Goal: Obtain resource: Obtain resource

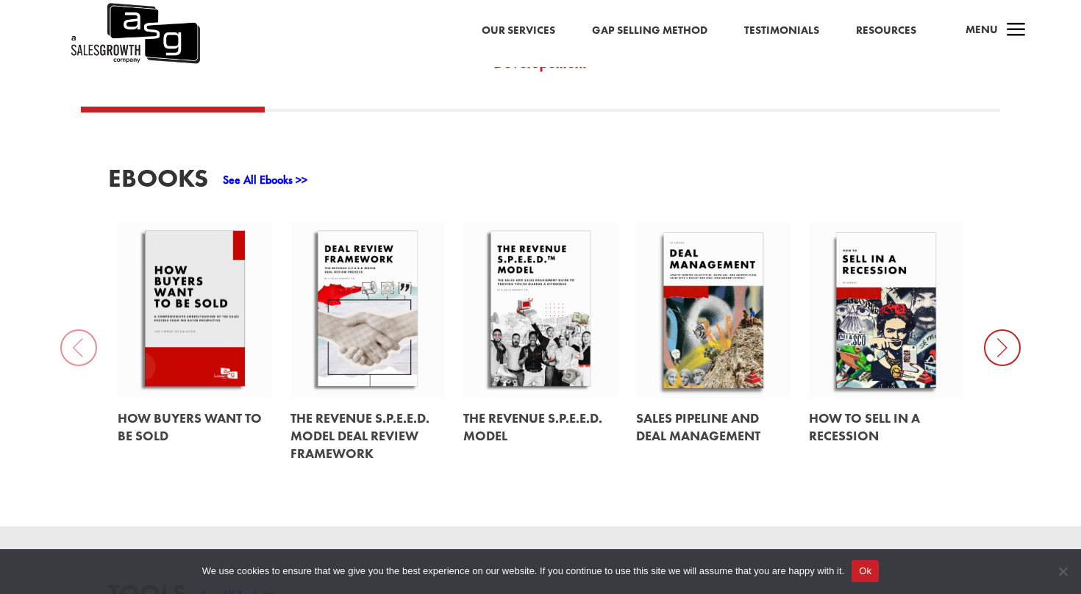
scroll to position [87, 0]
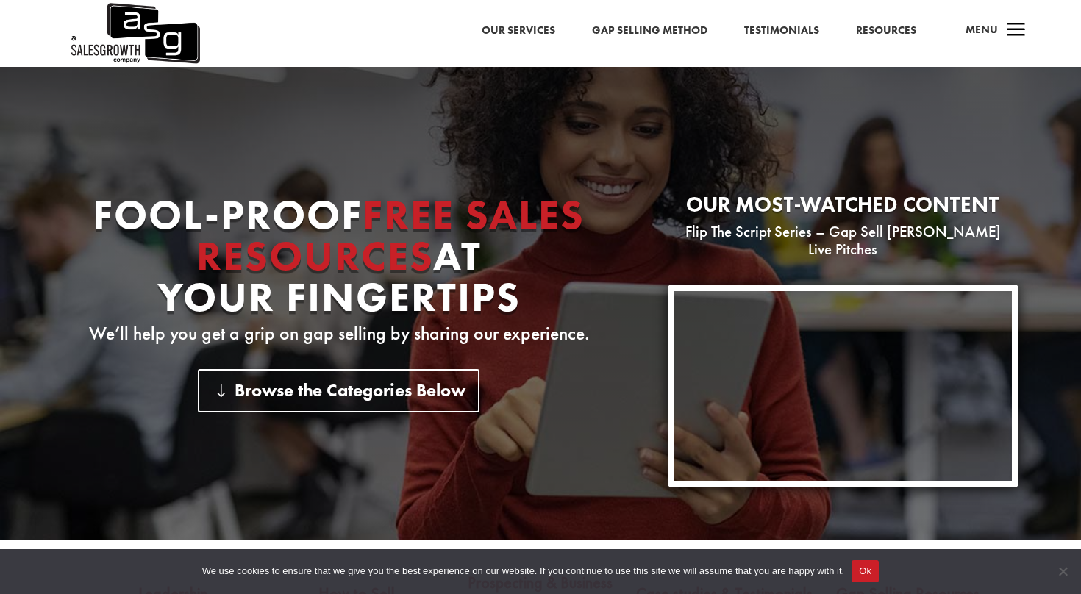
click at [213, 331] on p "We’ll help you get a grip on gap selling by sharing our experience." at bounding box center [339, 334] width 552 height 18
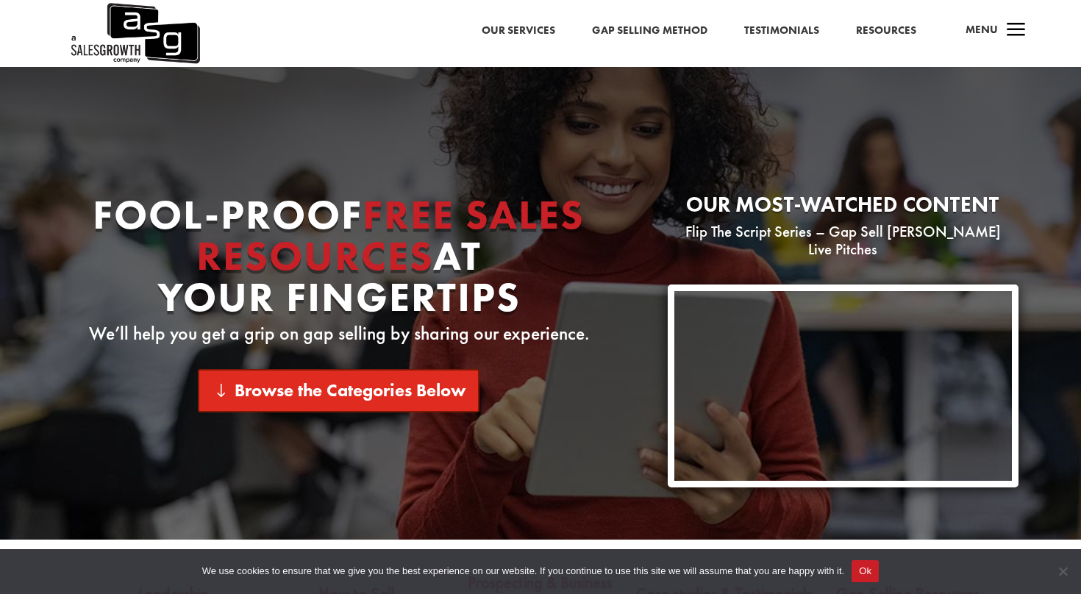
click at [415, 407] on link "Browse the Categories Below" at bounding box center [339, 390] width 282 height 43
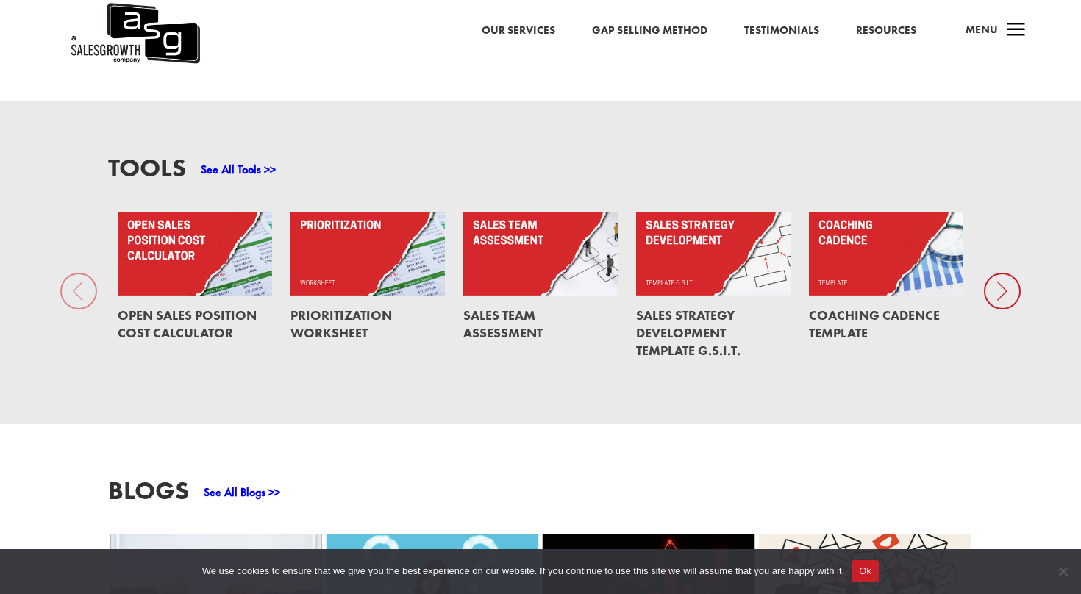
scroll to position [0, 0]
click at [594, 238] on link at bounding box center [540, 254] width 154 height 84
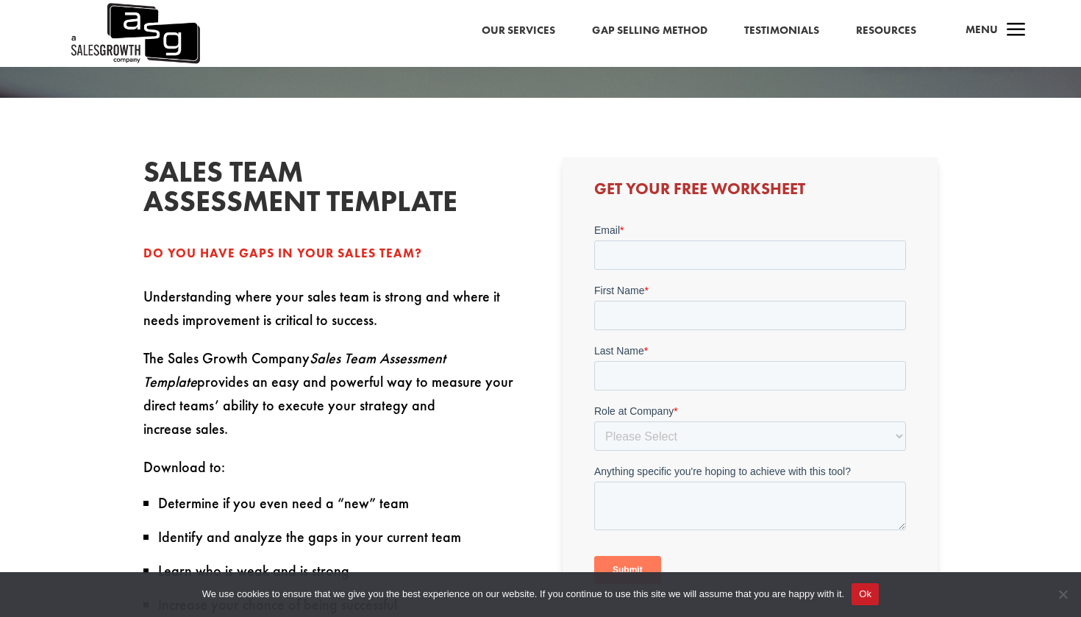
scroll to position [303, 0]
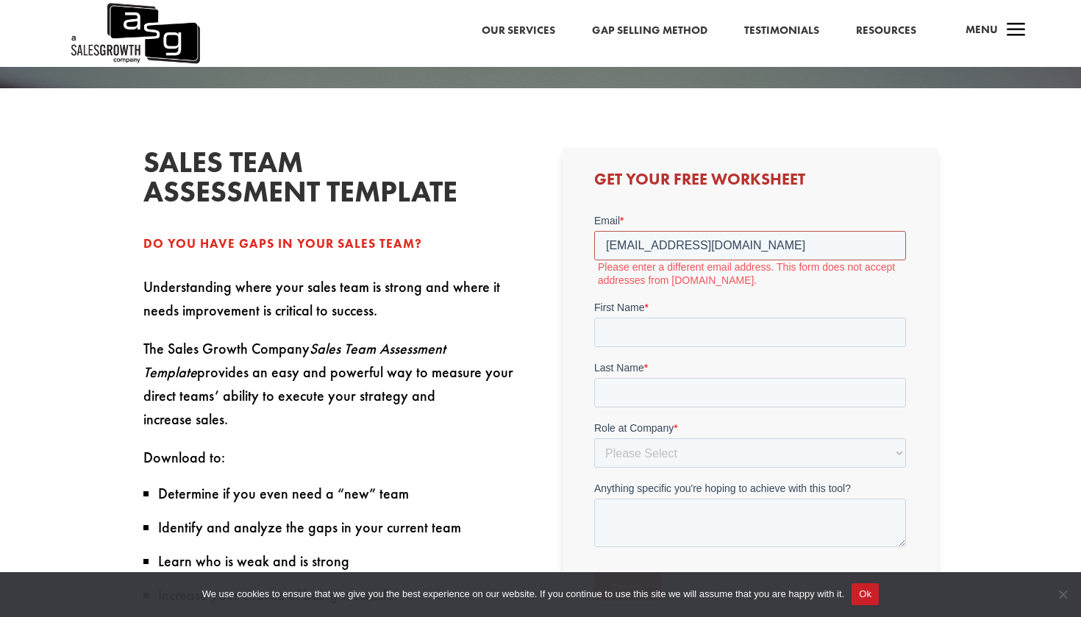
click at [660, 244] on input "josiahpray@icloud.com" at bounding box center [749, 244] width 312 height 29
click at [686, 242] on input "josiahprayaj@icloud.com" at bounding box center [749, 244] width 312 height 29
click at [702, 232] on input "josiahprayaj@gmail.com" at bounding box center [749, 244] width 312 height 29
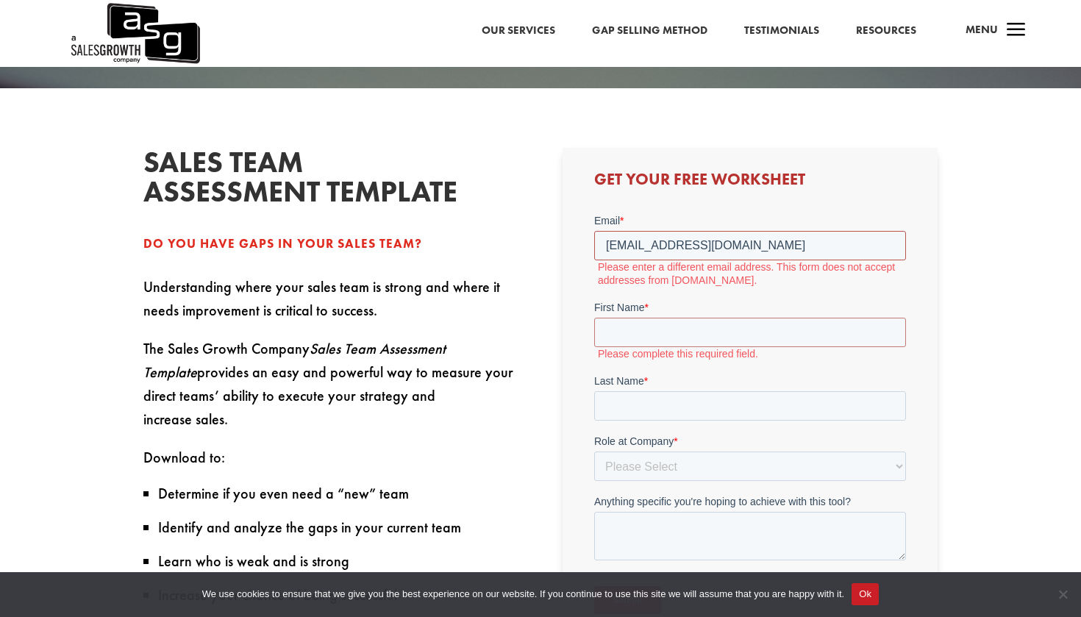
click at [702, 232] on input "josiahprayaj@gmail.com" at bounding box center [749, 244] width 312 height 29
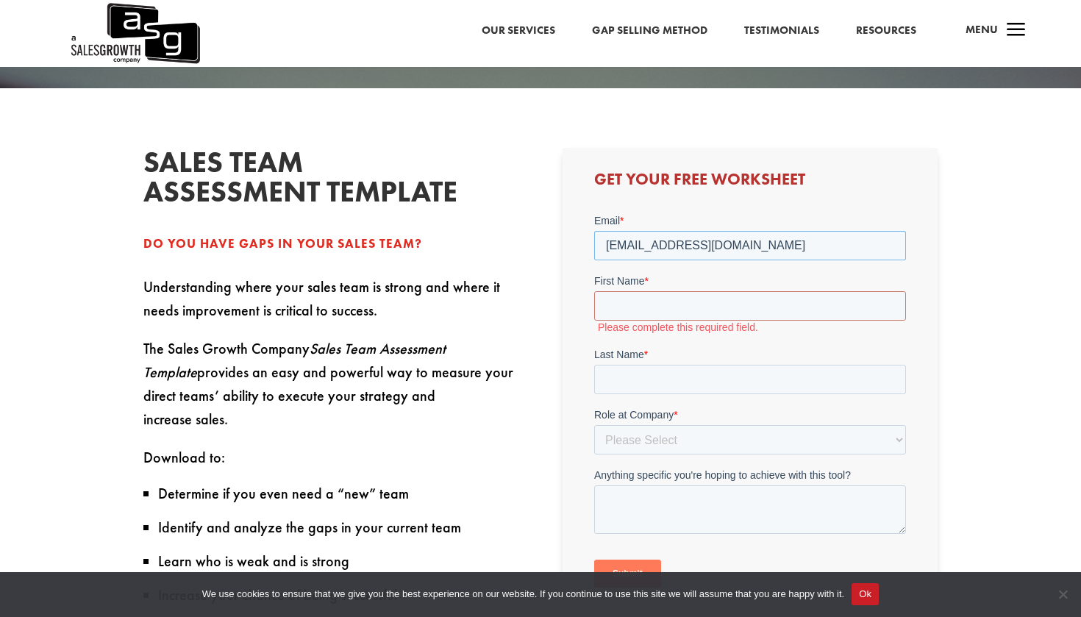
type input "josiah@softwater.solutions"
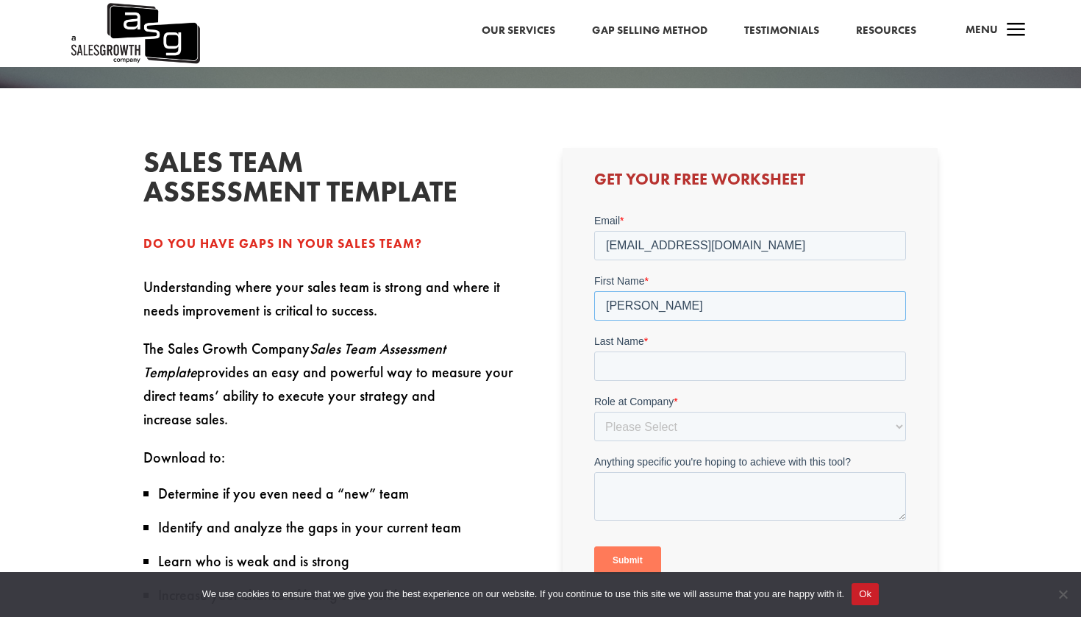
type input "Josiah"
type input "Pray"
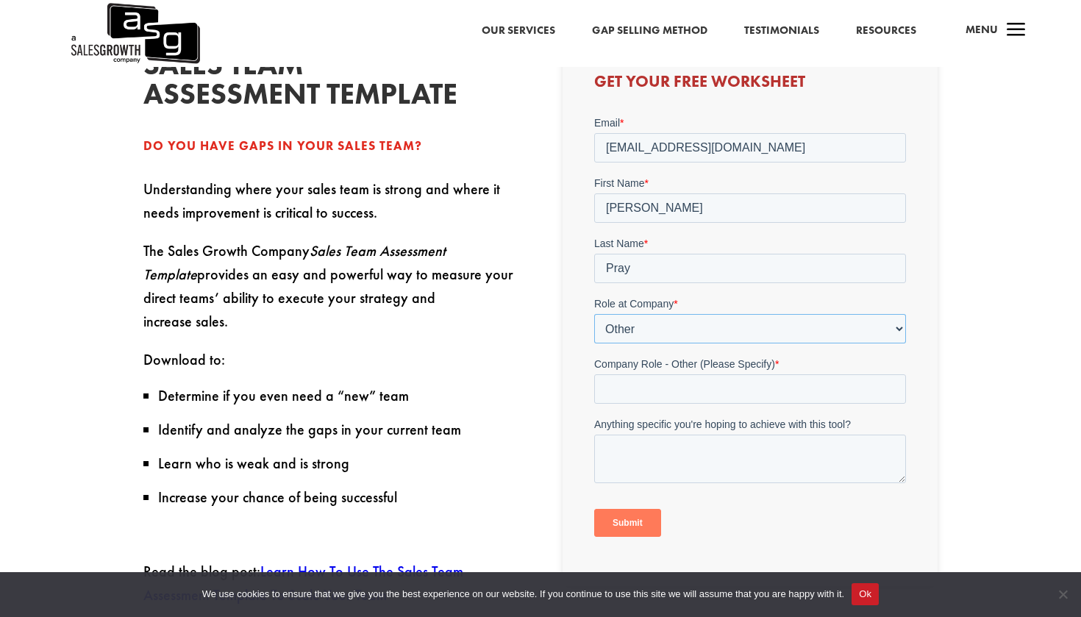
scroll to position [404, 0]
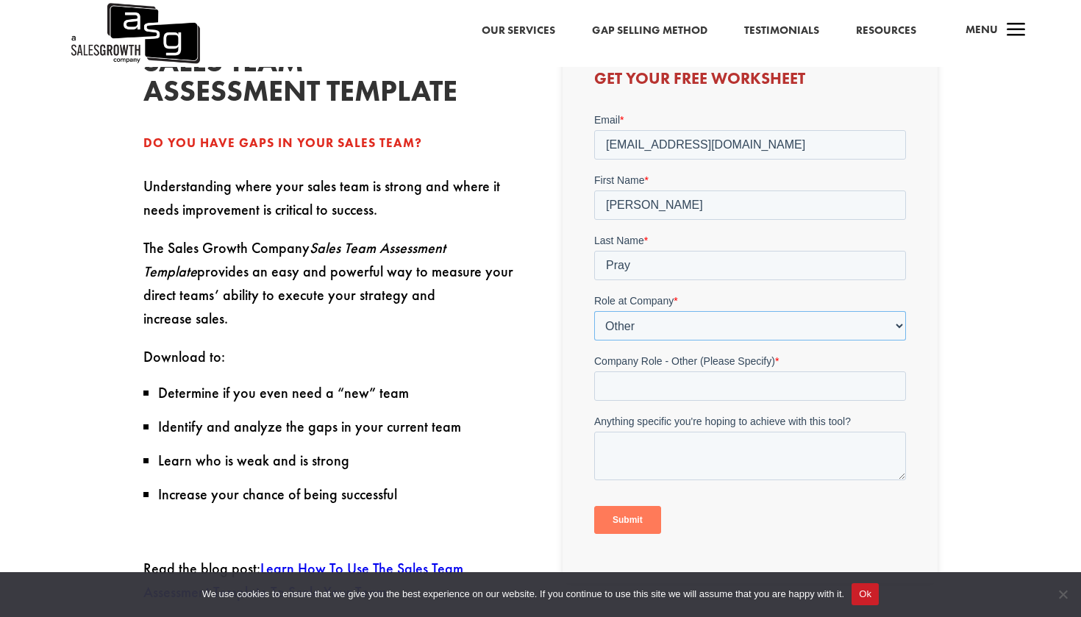
select select "Individual Contributor (AE, SDR, CSM, etc)"
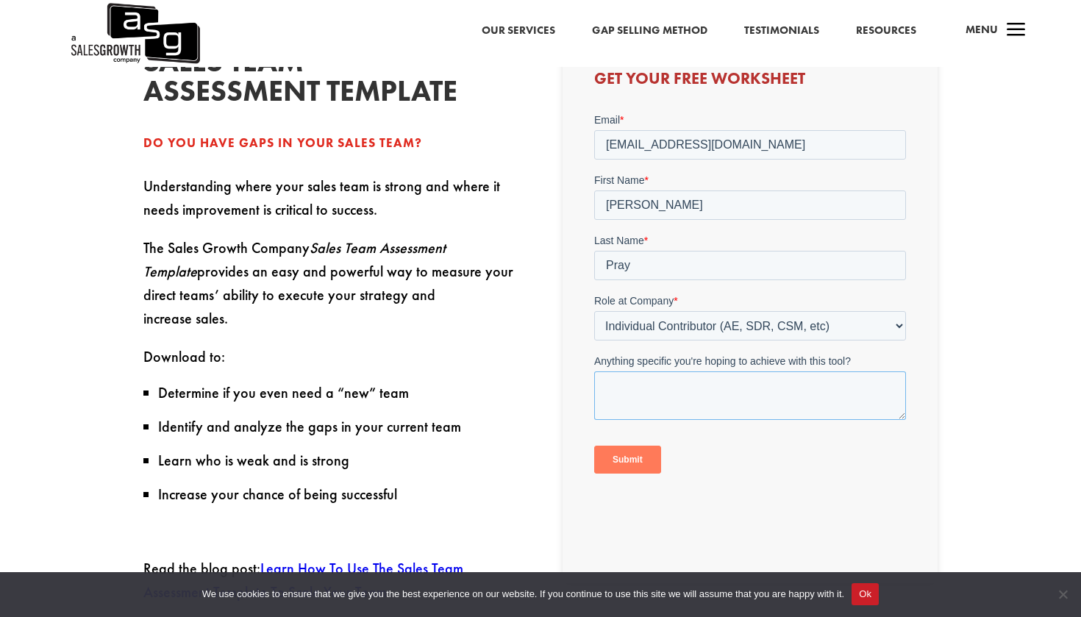
click at [730, 402] on textarea "Anything specific you're hoping to achieve with this tool?" at bounding box center [749, 395] width 312 height 49
type textarea "Yeah"
click at [622, 460] on input "Submit" at bounding box center [626, 459] width 67 height 28
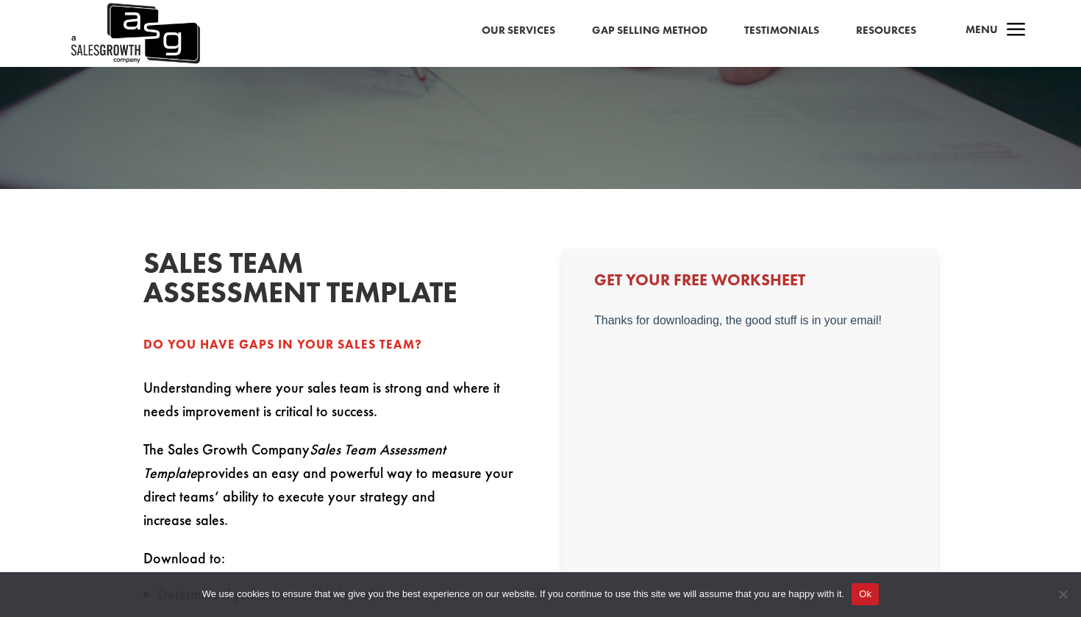
scroll to position [200, 0]
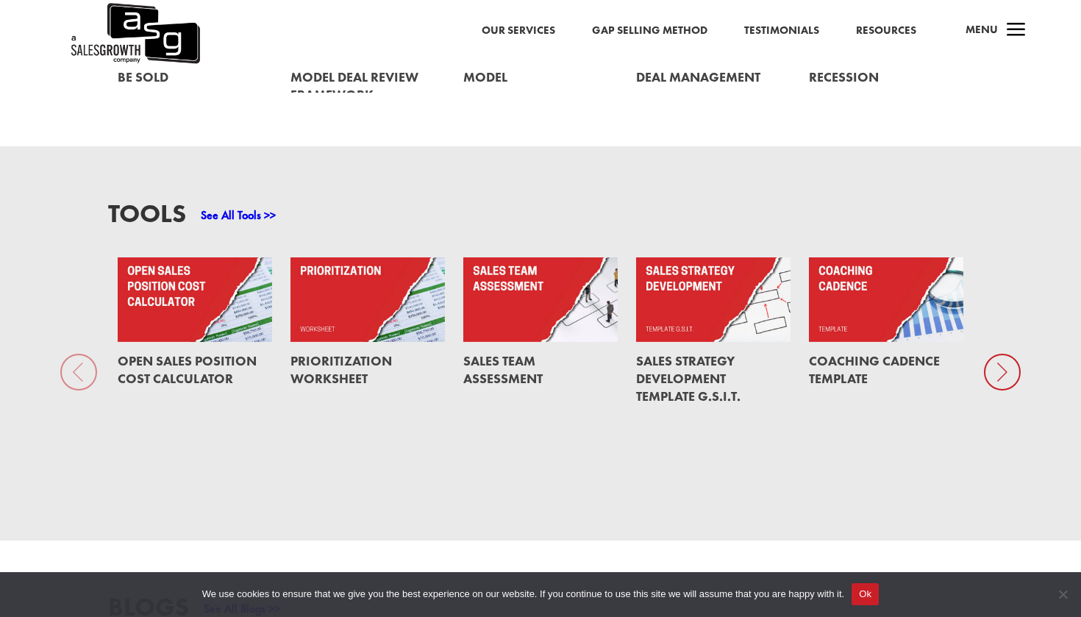
scroll to position [1038, 0]
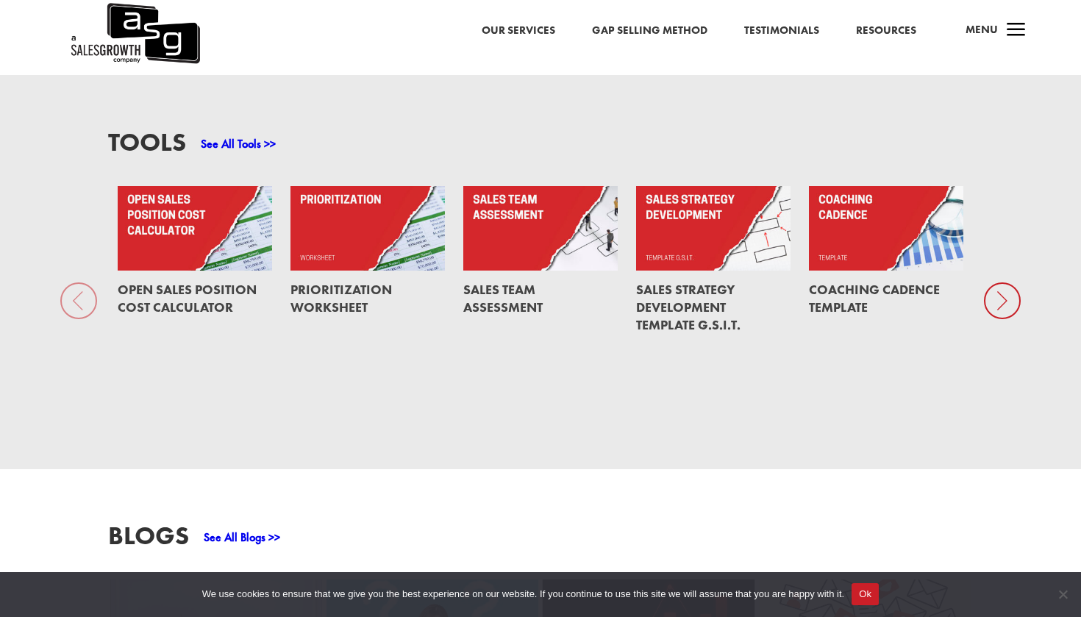
click at [1011, 282] on icon at bounding box center [1002, 300] width 37 height 37
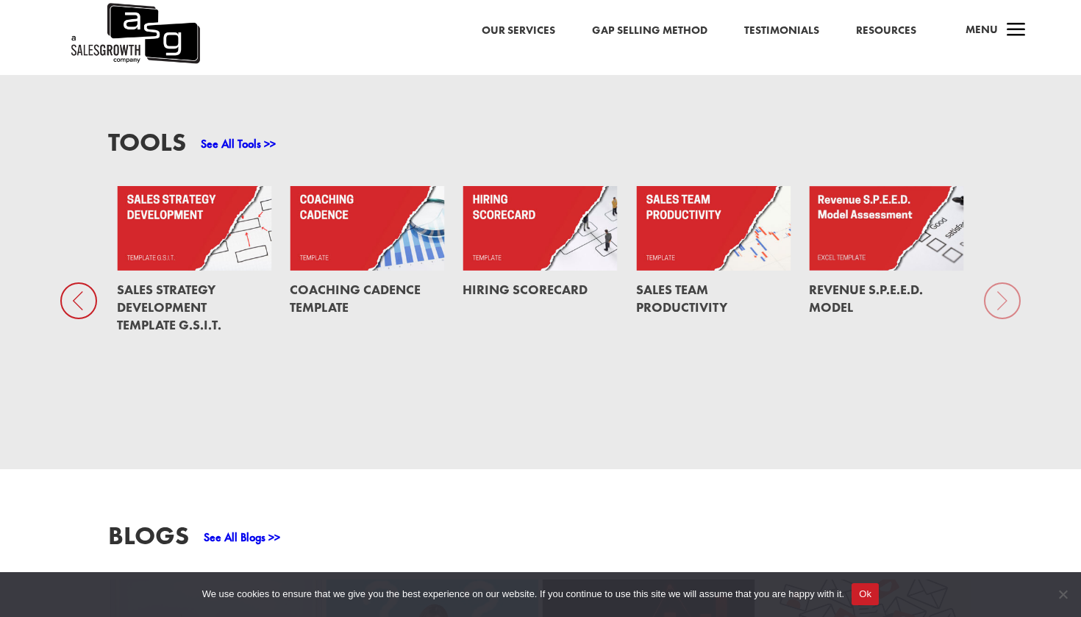
click at [1011, 279] on div "Tools See All Tools >> Open Sales Position Cost Calculator Prioritization Works…" at bounding box center [540, 271] width 1081 height 393
click at [82, 282] on icon at bounding box center [78, 300] width 37 height 37
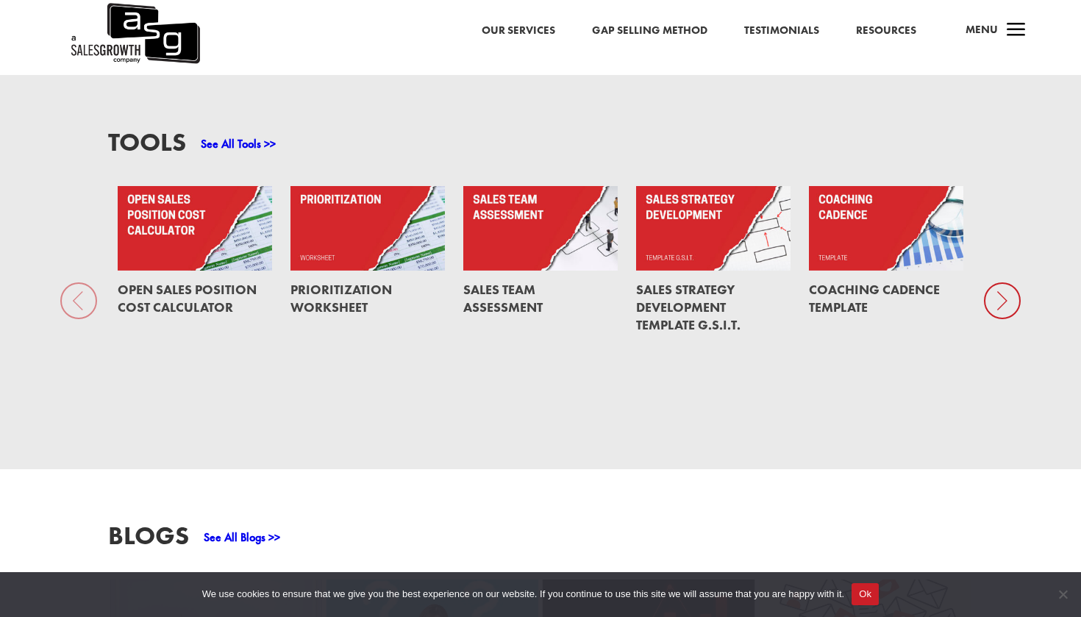
click at [347, 271] on div "Prioritization Worksheet" at bounding box center [367, 299] width 154 height 57
click at [360, 237] on link at bounding box center [367, 228] width 154 height 84
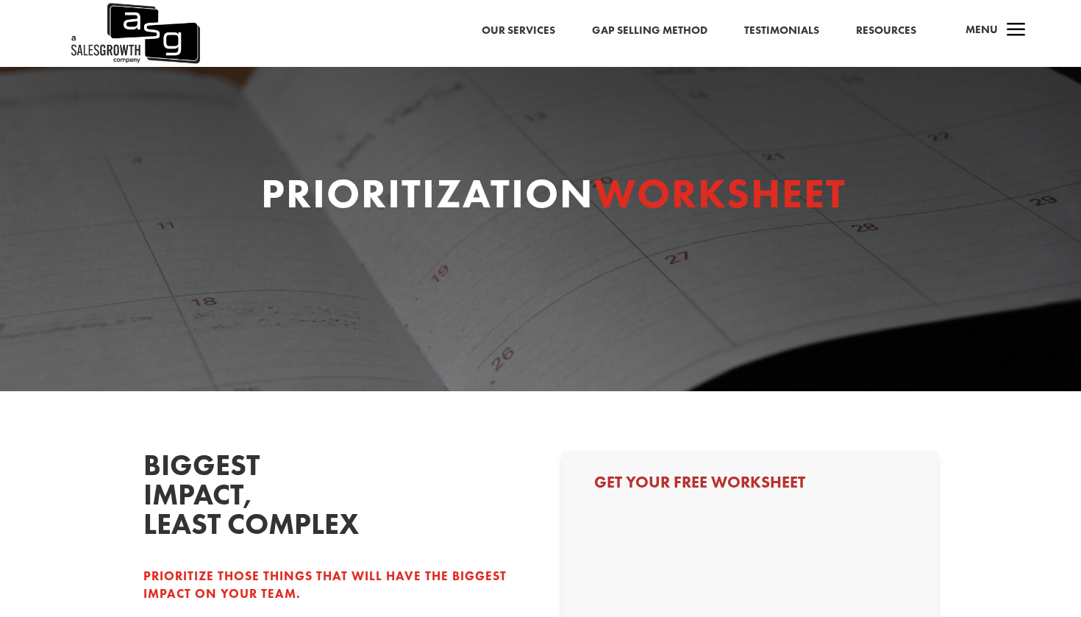
select select "Individual Contributor (AE, SDR, CSM, etc)"
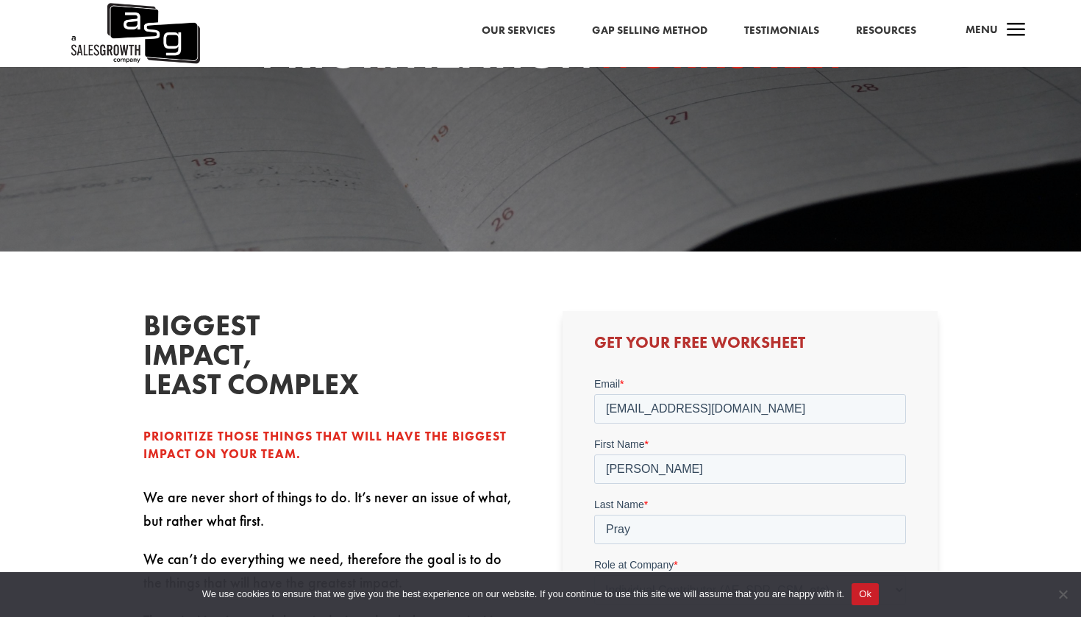
scroll to position [130, 0]
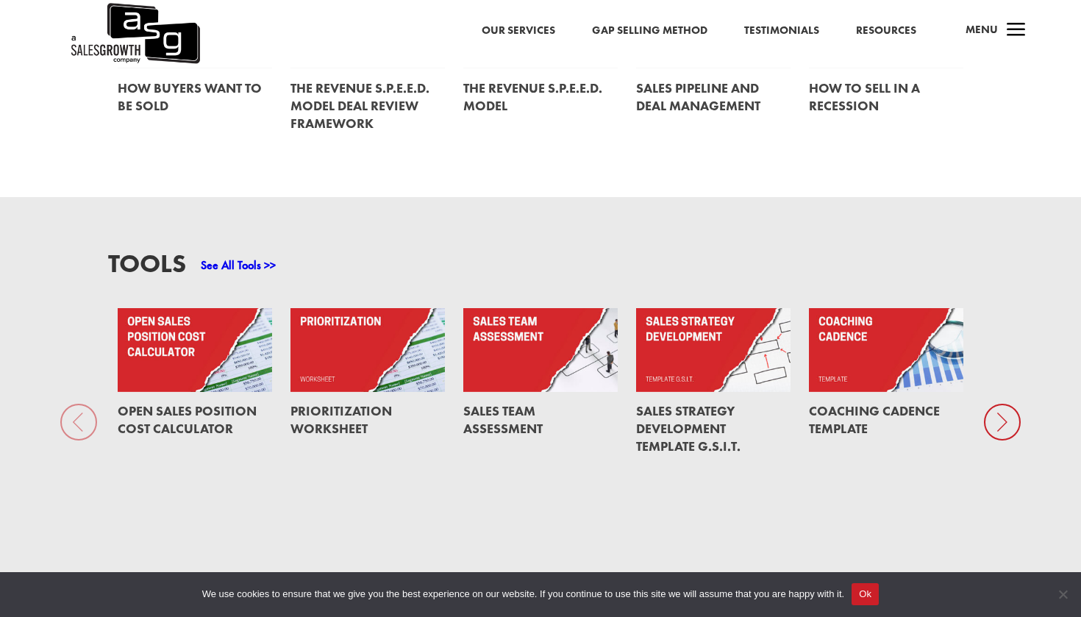
scroll to position [933, 0]
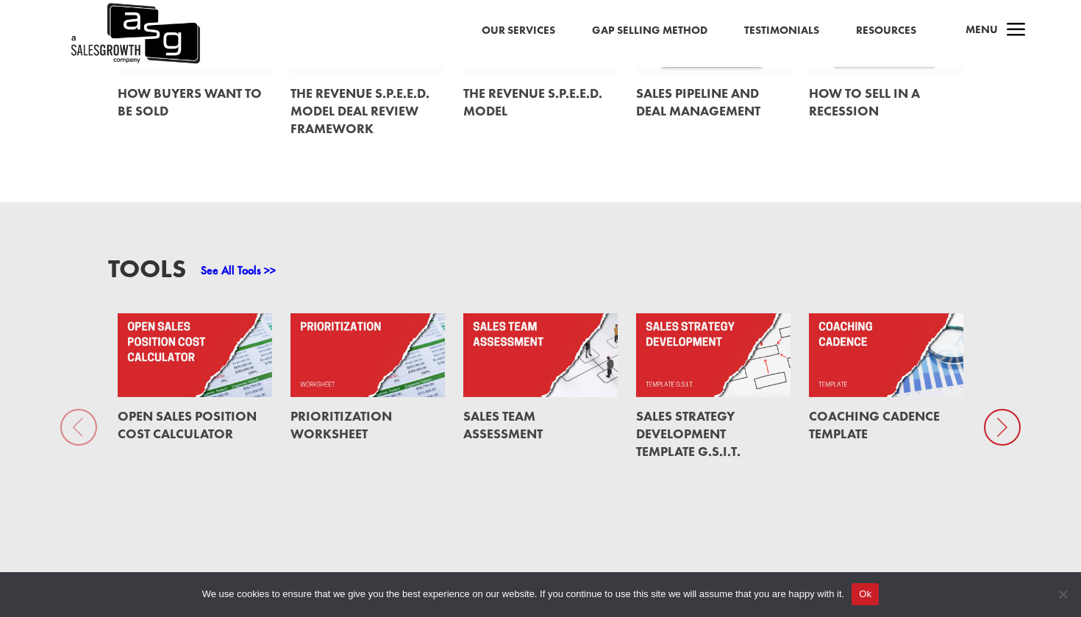
click at [85, 421] on div "Tools See All Tools >> Open Sales Position Cost Calculator Prioritization Works…" at bounding box center [540, 398] width 1081 height 393
click at [85, 416] on div "Tools See All Tools >> Open Sales Position Cost Calculator Prioritization Works…" at bounding box center [540, 398] width 1081 height 393
click at [70, 403] on div "Tools See All Tools >> Open Sales Position Cost Calculator Prioritization Works…" at bounding box center [540, 398] width 1081 height 393
click at [255, 263] on link "See All Tools >>" at bounding box center [238, 270] width 75 height 15
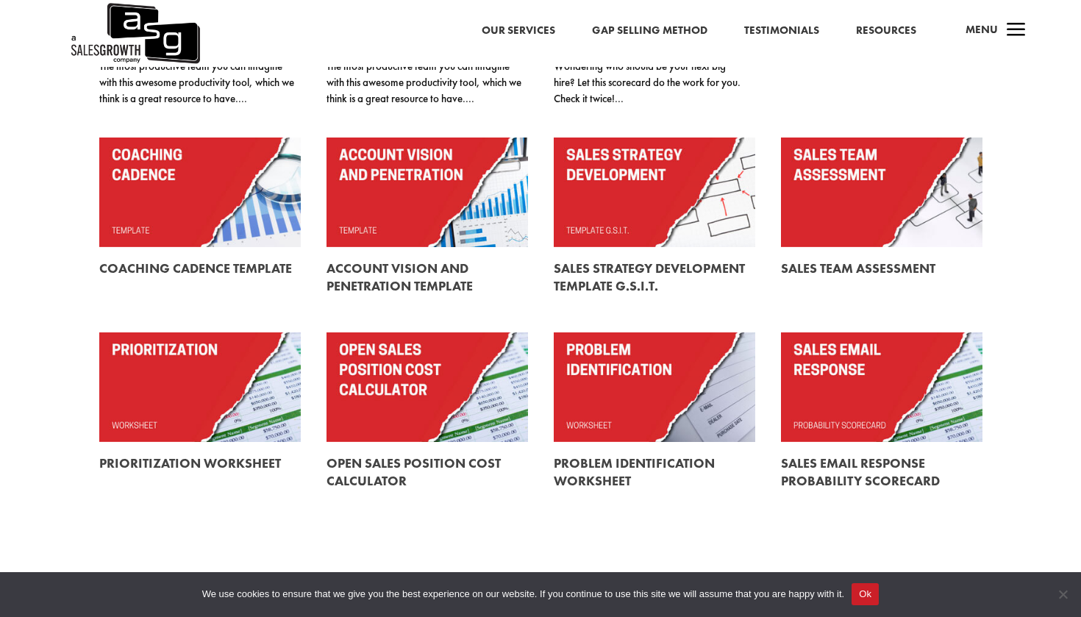
scroll to position [338, 0]
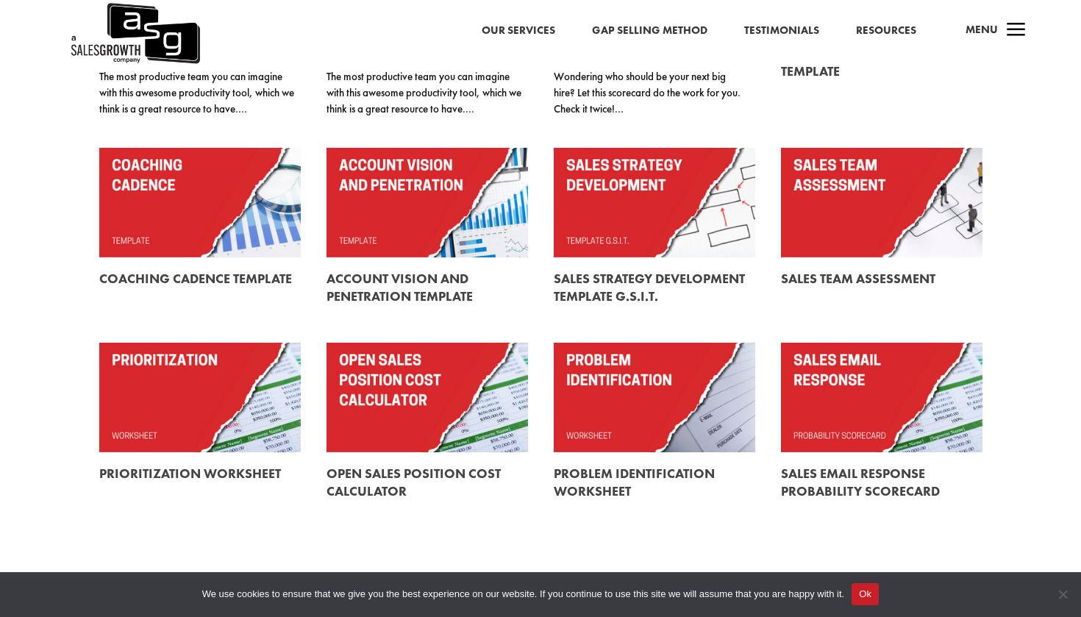
click at [826, 472] on link at bounding box center [882, 481] width 202 height 59
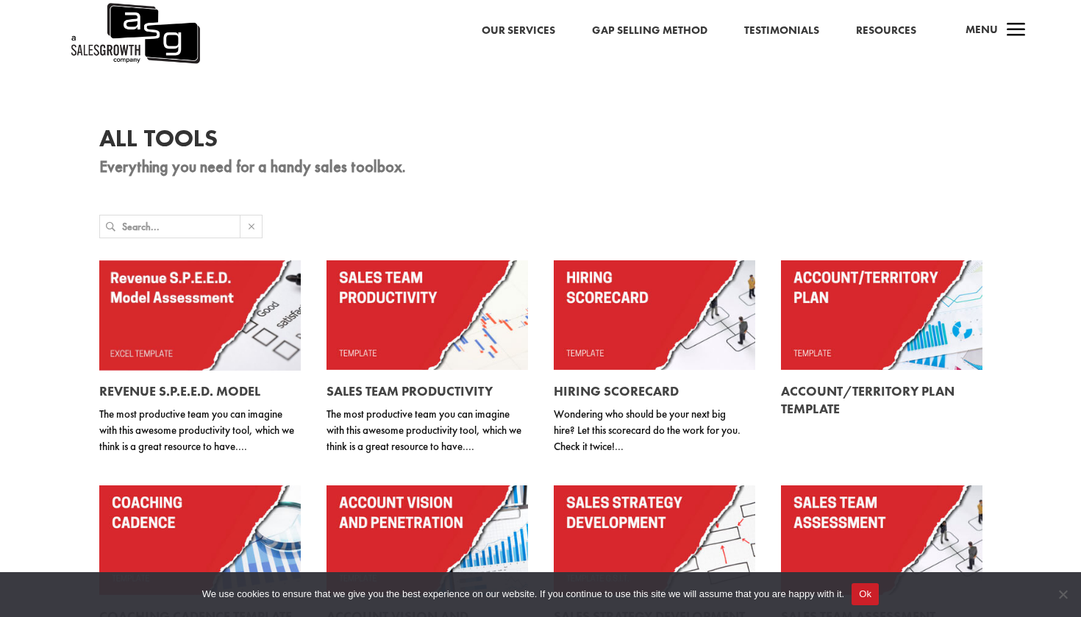
scroll to position [0, 0]
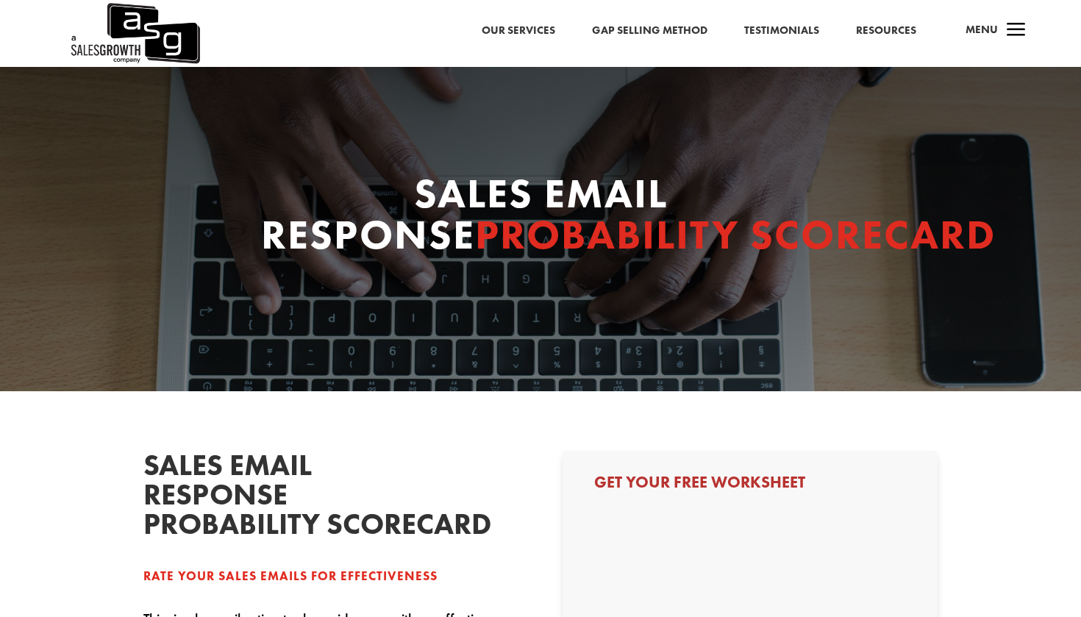
select select "Individual Contributor (AE, SDR, CSM, etc)"
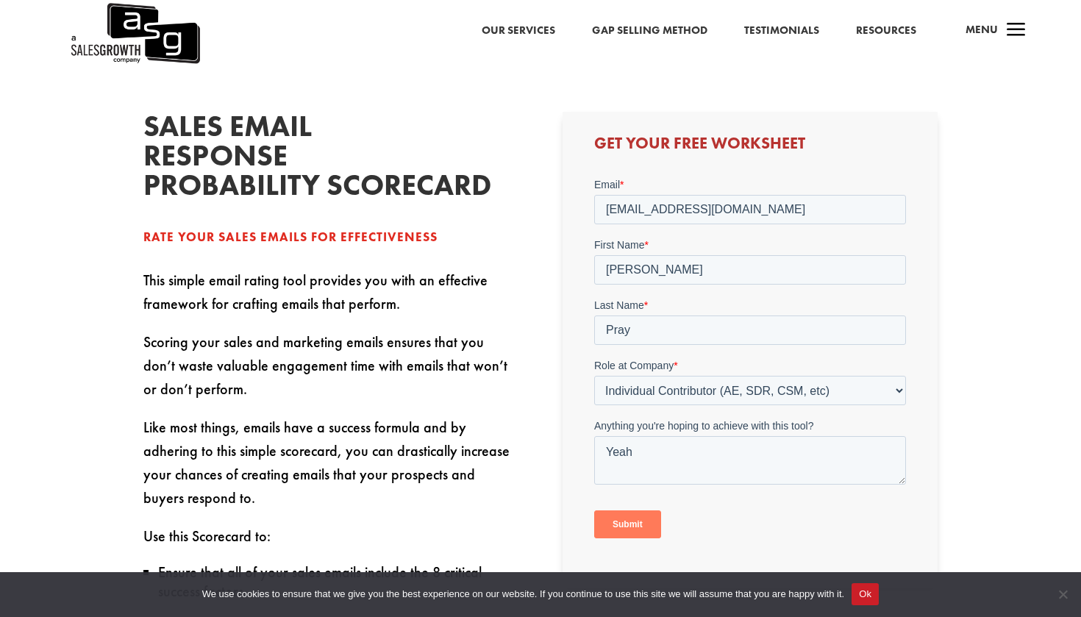
scroll to position [402, 0]
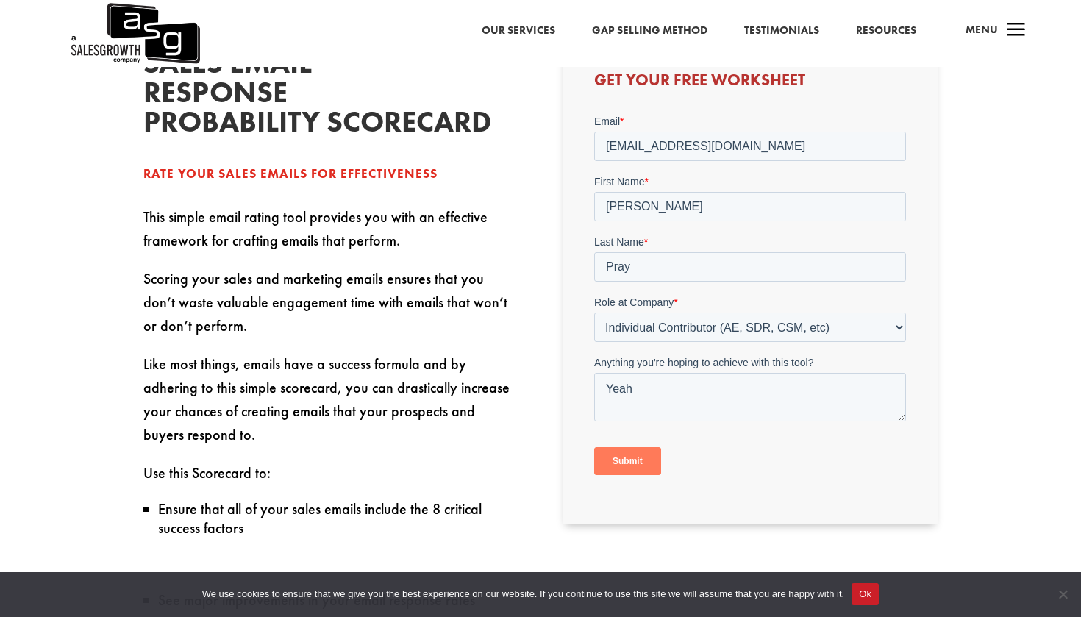
click at [635, 449] on input "Submit" at bounding box center [626, 460] width 67 height 28
